Goal: Task Accomplishment & Management: Complete application form

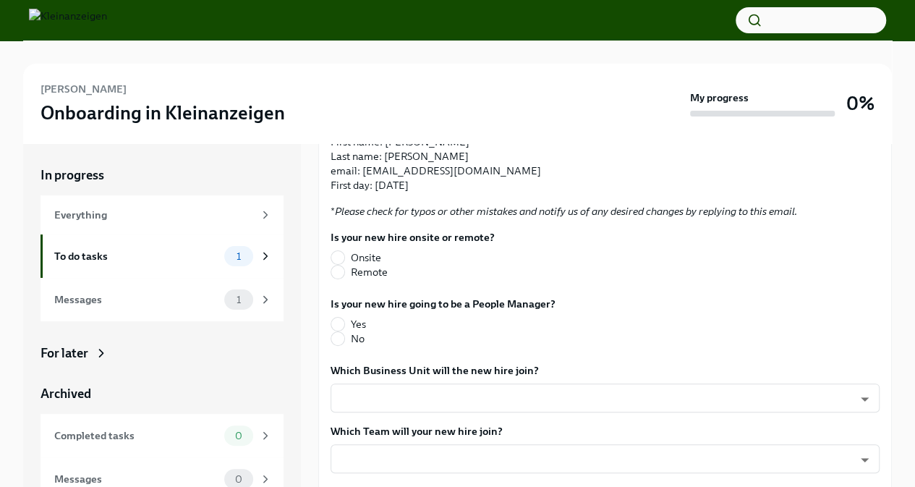
scroll to position [289, 0]
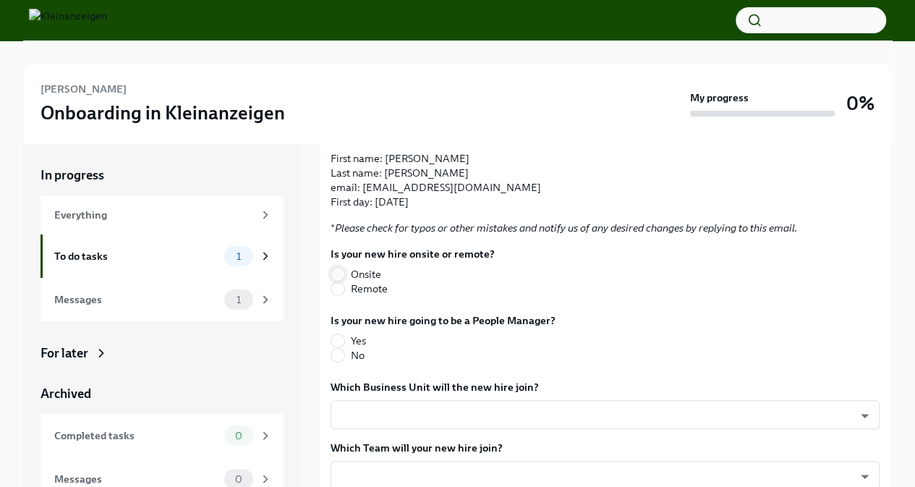
click at [339, 274] on input "Onsite" at bounding box center [337, 274] width 13 height 13
radio input "true"
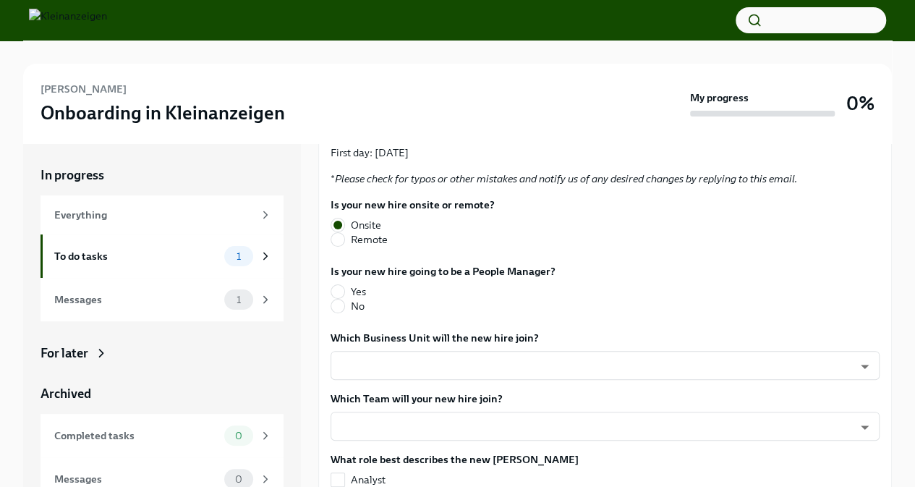
scroll to position [362, 0]
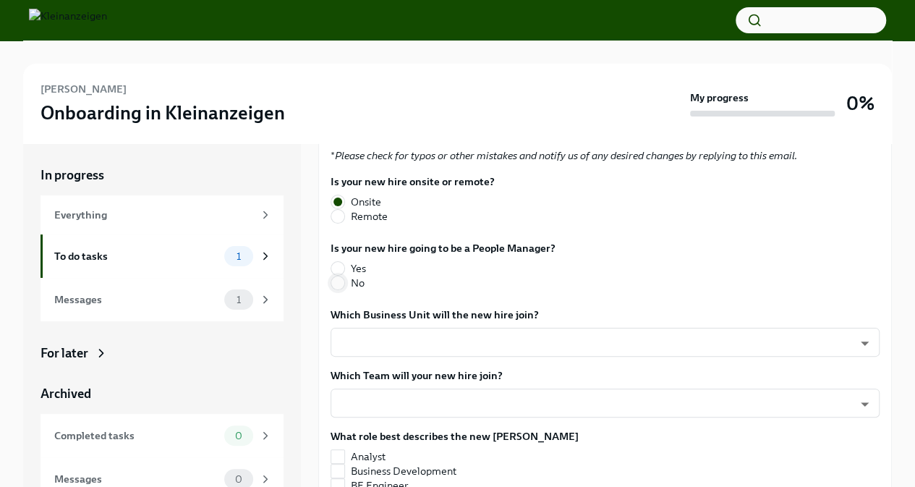
click at [339, 284] on input "No" at bounding box center [337, 282] width 13 height 13
radio input "true"
click at [501, 349] on body "Rajat Ghalni Onboarding in Kleinanzeigen My progress 0% In progress Everything …" at bounding box center [457, 263] width 915 height 527
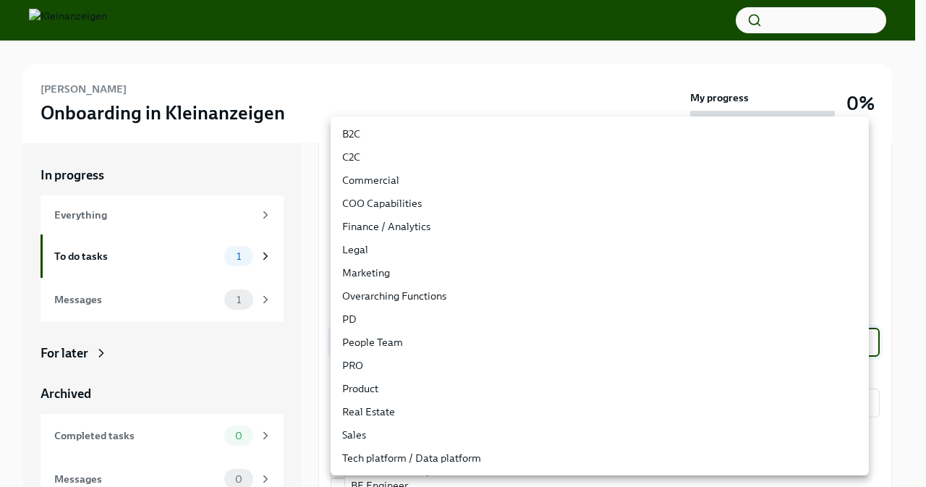
click at [443, 227] on li "Finance / Analytics" at bounding box center [600, 226] width 538 height 23
type input "QbrV45-k-"
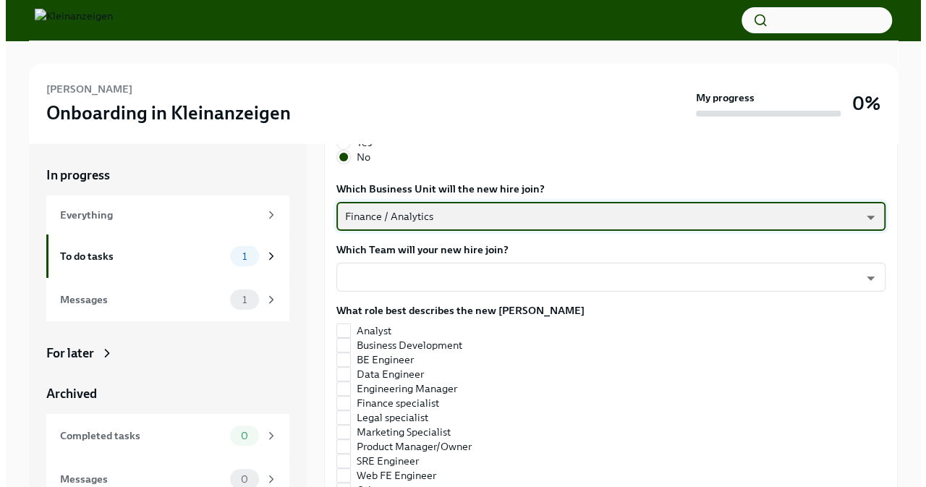
scroll to position [506, 0]
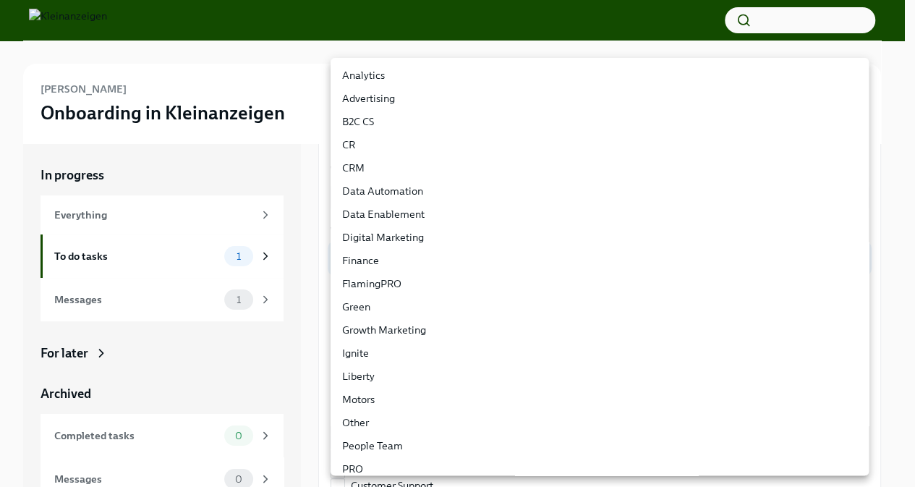
click at [439, 256] on body "Rajat Ghalni Onboarding in Kleinanzeigen My progress 0% In progress Everything …" at bounding box center [457, 263] width 915 height 527
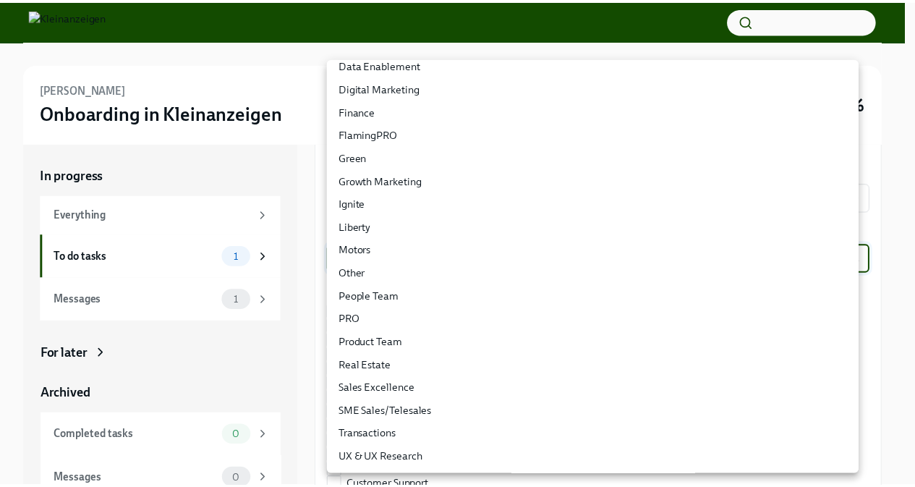
scroll to position [77, 0]
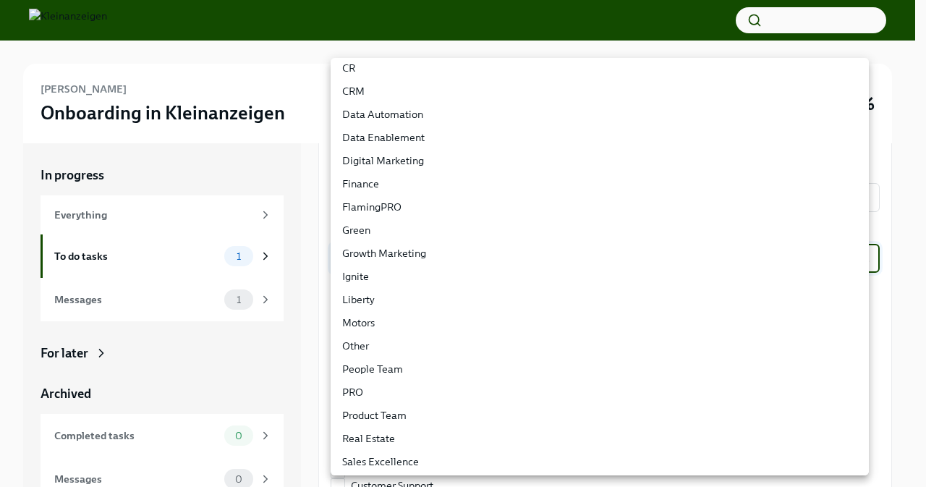
click at [422, 181] on li "Finance" at bounding box center [600, 183] width 538 height 23
type input "N5GrMghrj"
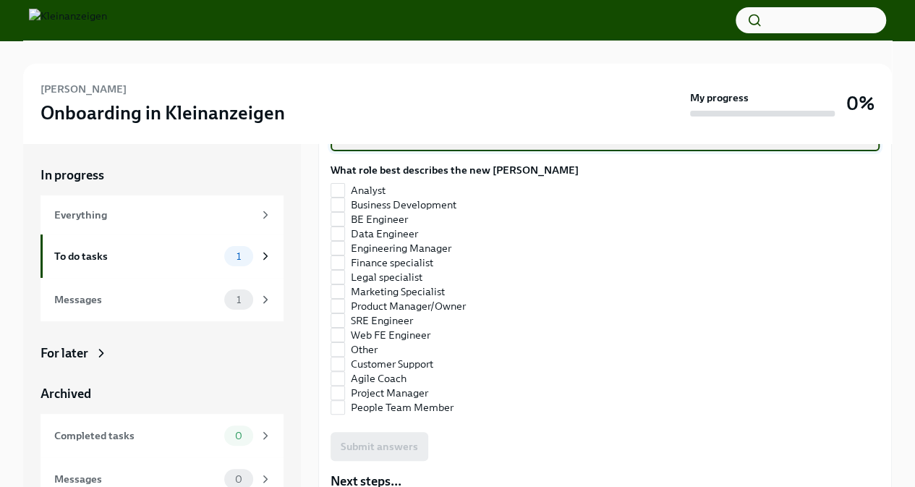
scroll to position [651, 0]
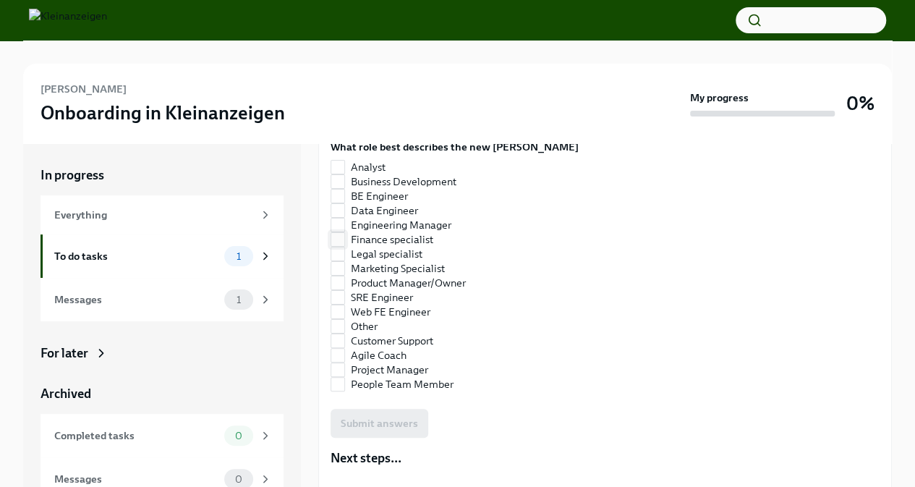
click at [410, 237] on span "Finance specialist" at bounding box center [392, 239] width 82 height 14
click at [344, 237] on input "Finance specialist" at bounding box center [337, 239] width 13 height 13
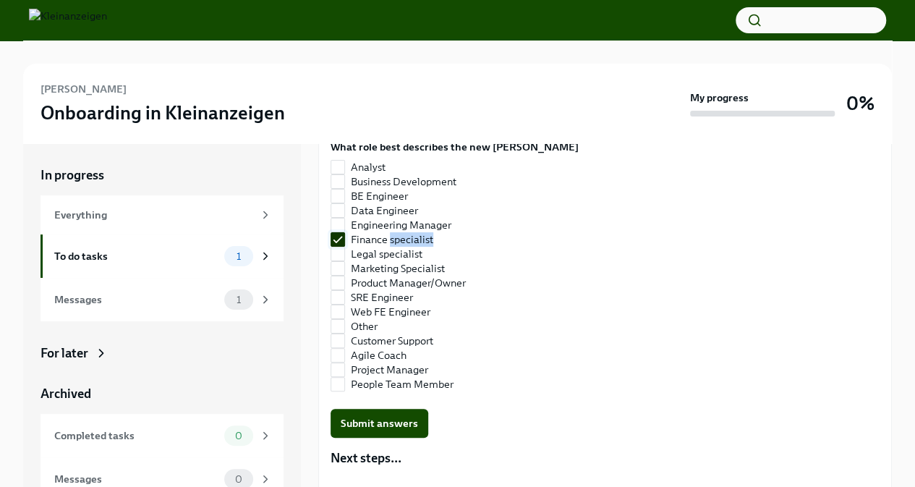
click at [410, 237] on span "Finance specialist" at bounding box center [392, 239] width 82 height 14
click at [344, 237] on input "Finance specialist" at bounding box center [337, 239] width 13 height 13
checkbox input "false"
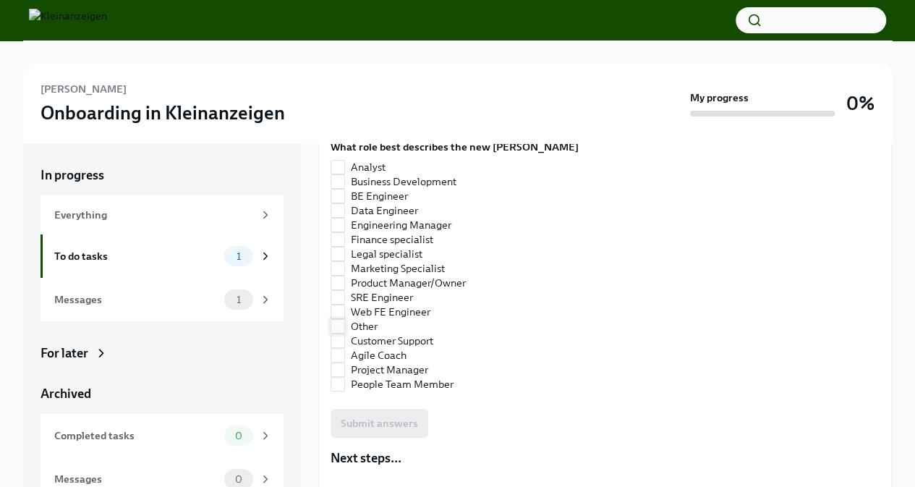
click at [366, 319] on span "Other" at bounding box center [364, 326] width 27 height 14
click at [344, 320] on input "Other" at bounding box center [337, 326] width 13 height 13
checkbox input "true"
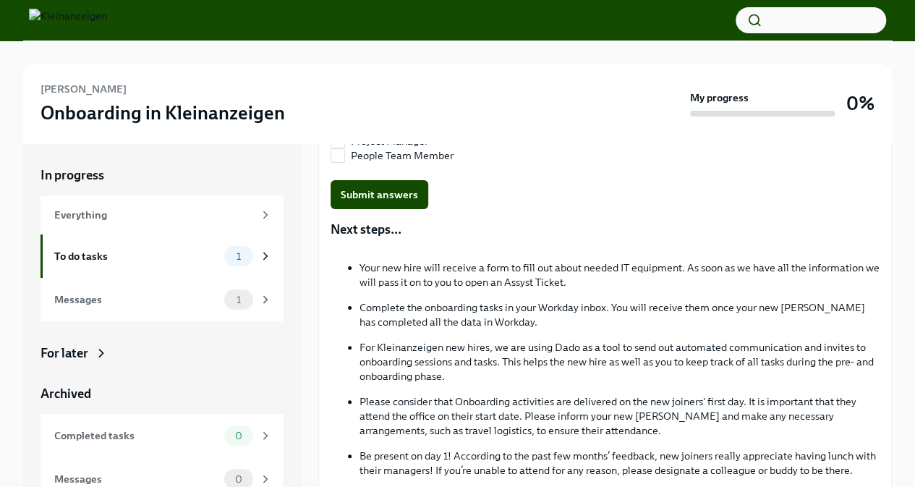
scroll to position [811, 0]
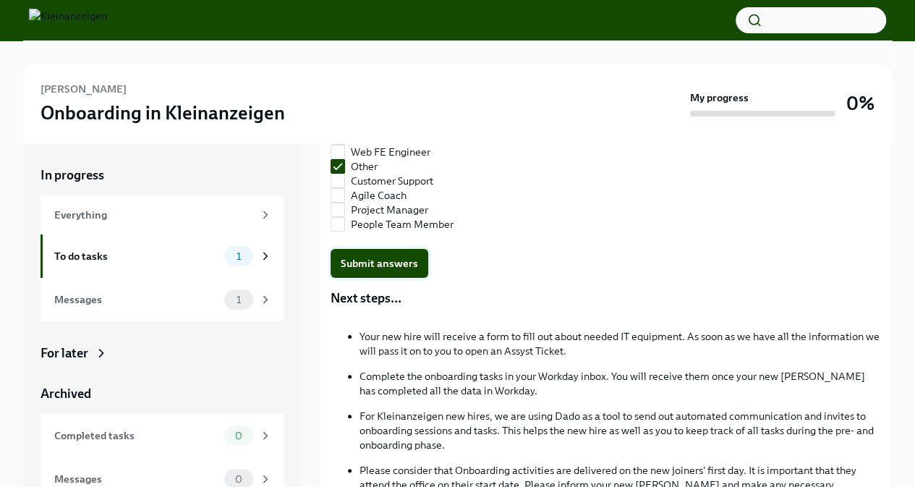
click at [367, 259] on span "Submit answers" at bounding box center [379, 263] width 77 height 14
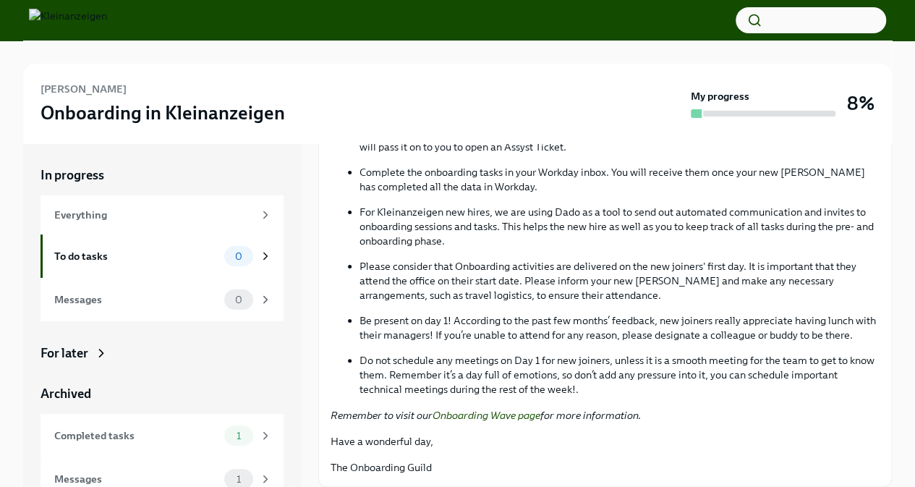
scroll to position [666, 0]
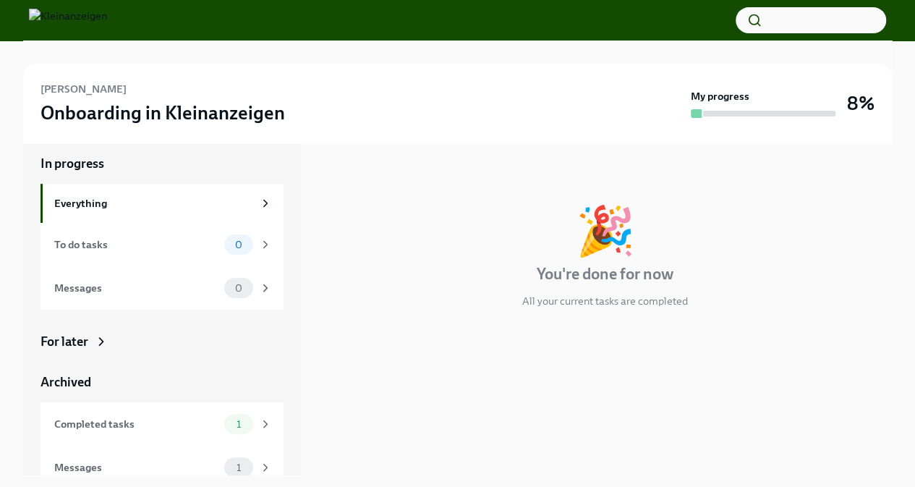
scroll to position [17, 0]
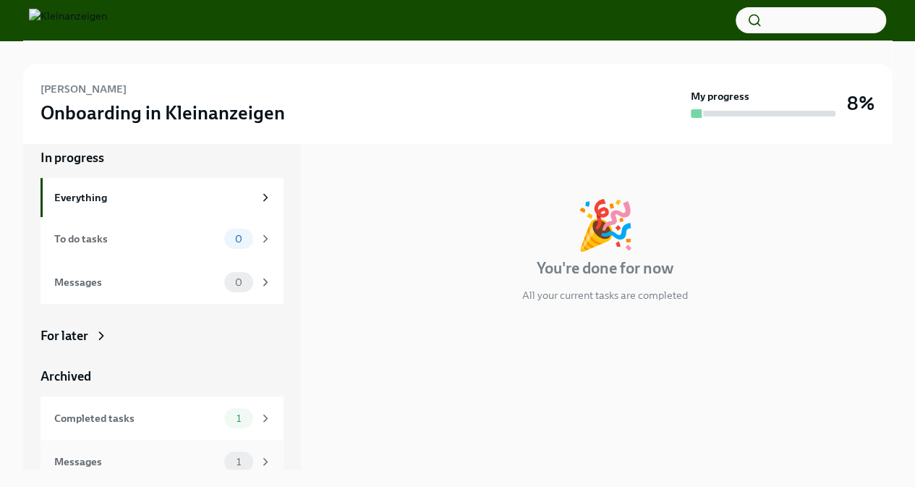
click at [63, 461] on div "Messages" at bounding box center [136, 462] width 164 height 16
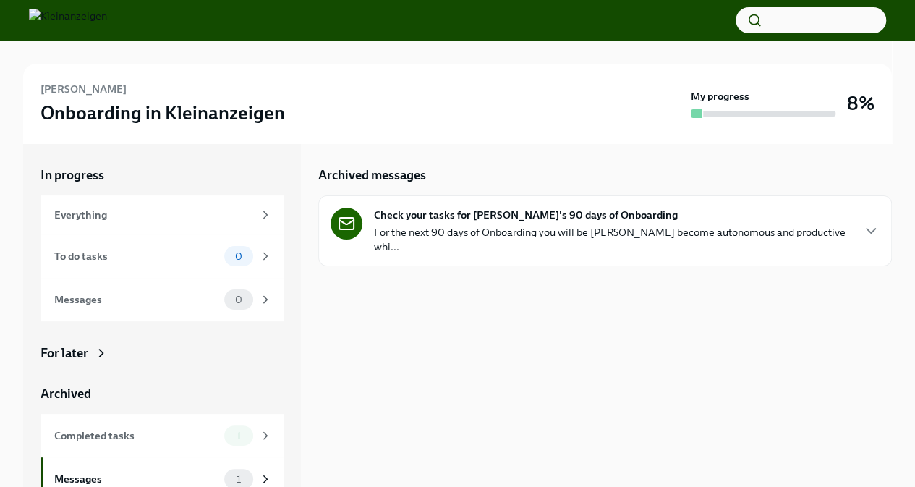
click at [495, 230] on p "For the next 90 days of Onboarding you will be [PERSON_NAME] become autonomous …" at bounding box center [612, 239] width 477 height 29
